Goal: Check status: Check status

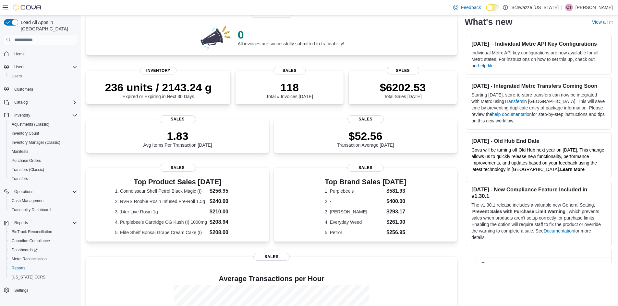
scroll to position [50, 0]
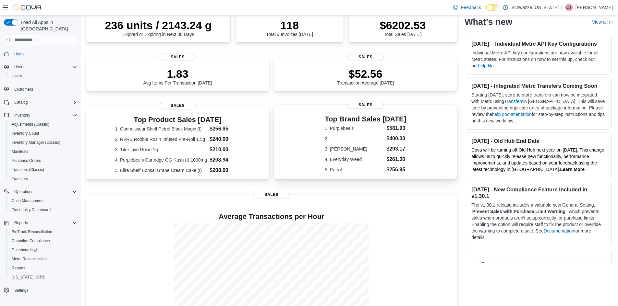
scroll to position [148, 0]
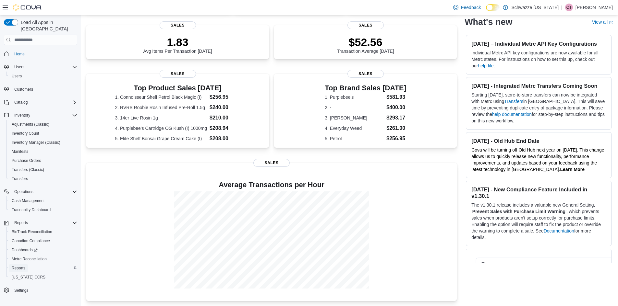
click at [24, 266] on span "Reports" at bounding box center [19, 269] width 14 height 8
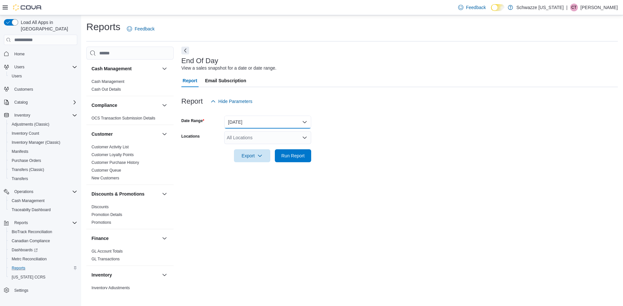
click at [275, 127] on button "[DATE]" at bounding box center [267, 122] width 87 height 13
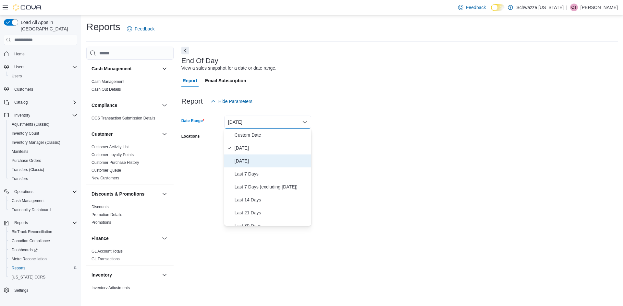
click at [253, 160] on span "[DATE]" at bounding box center [271, 161] width 74 height 8
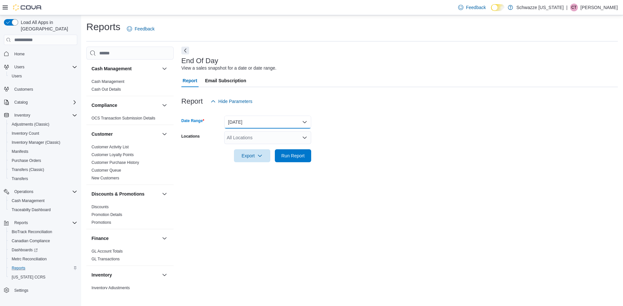
click at [254, 124] on button "[DATE]" at bounding box center [267, 122] width 87 height 13
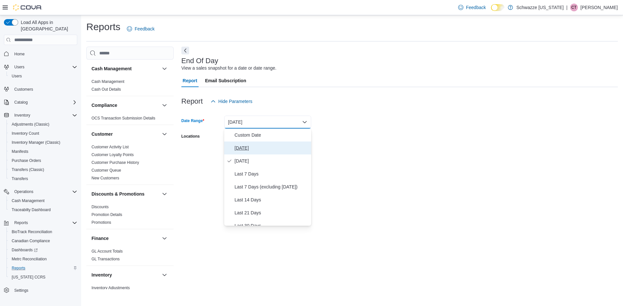
click at [251, 143] on button "[DATE]" at bounding box center [267, 148] width 87 height 13
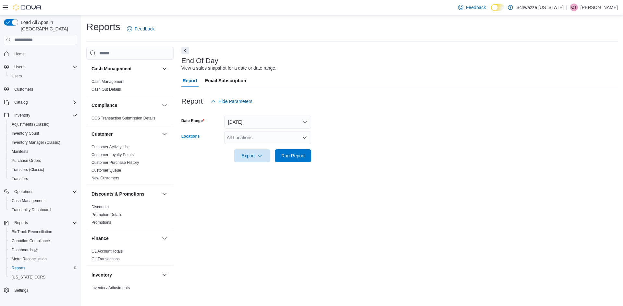
click at [257, 140] on div "All Locations" at bounding box center [267, 137] width 87 height 13
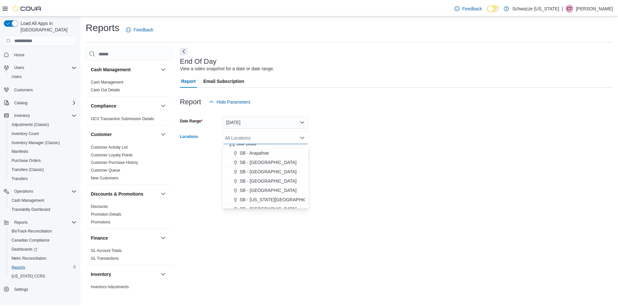
scroll to position [97, 0]
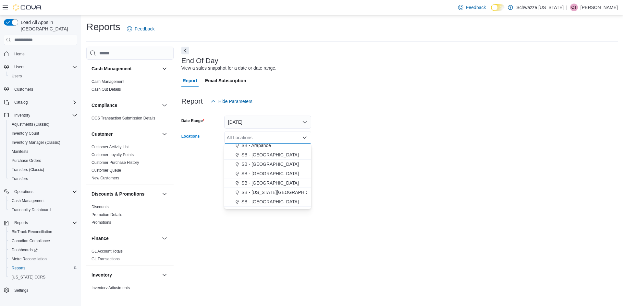
click at [272, 180] on div "SB - [GEOGRAPHIC_DATA]" at bounding box center [267, 183] width 79 height 6
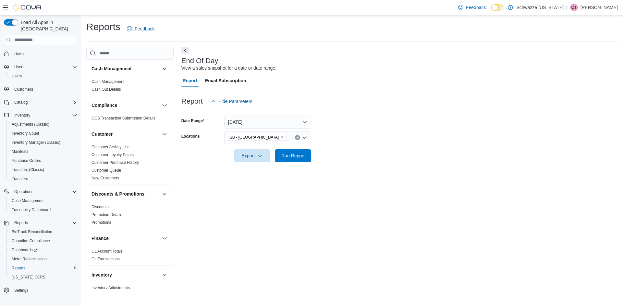
click at [362, 171] on div "End Of Day View a sales snapshot for a date or date range. Report Email Subscri…" at bounding box center [399, 168] width 436 height 243
click at [300, 157] on span "Run Report" at bounding box center [292, 155] width 23 height 6
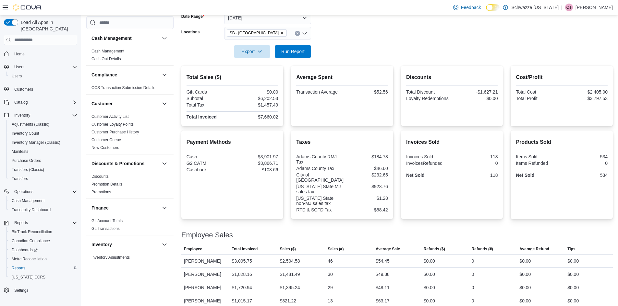
scroll to position [106, 0]
